Goal: Find specific page/section: Find specific page/section

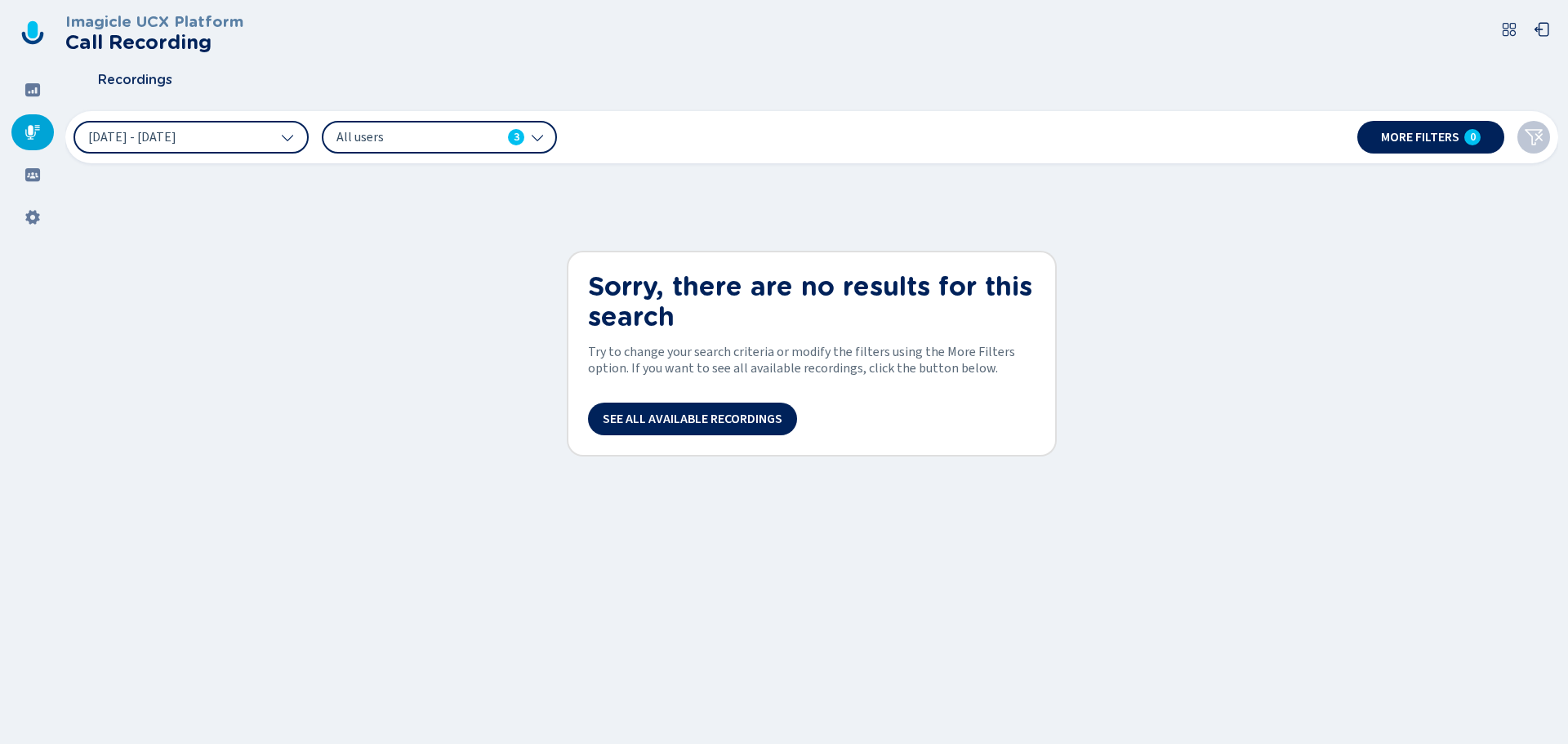
click at [691, 421] on span "See all available recordings" at bounding box center [692, 419] width 179 height 13
